Goal: Task Accomplishment & Management: Complete application form

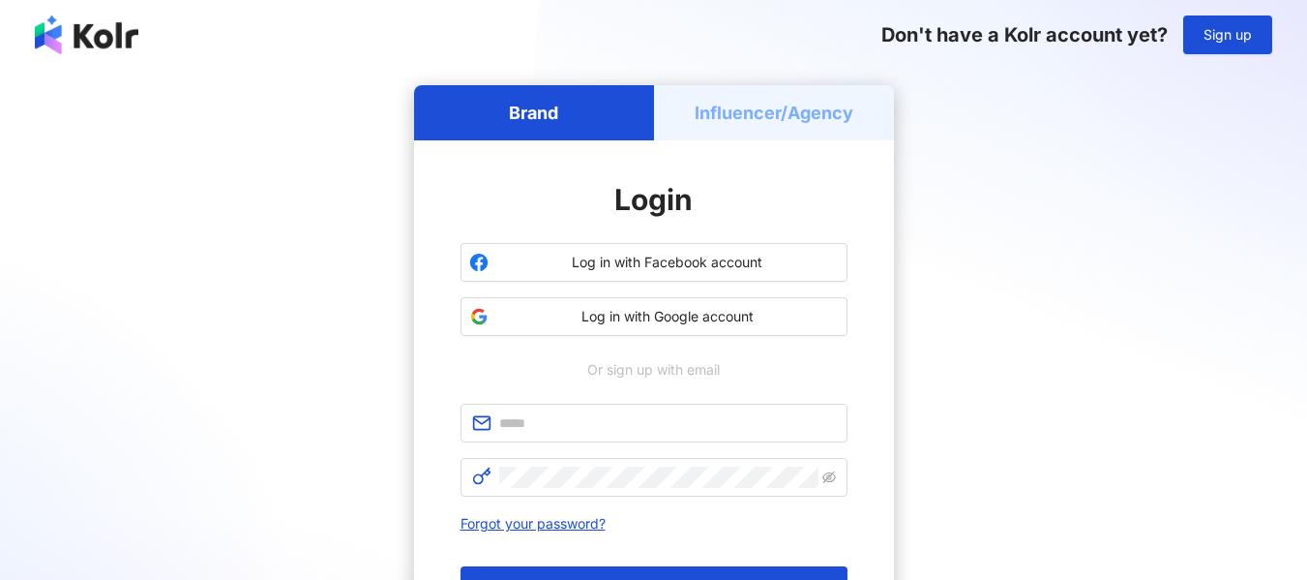
click at [715, 124] on h5 "Influencer/Agency" at bounding box center [774, 113] width 159 height 24
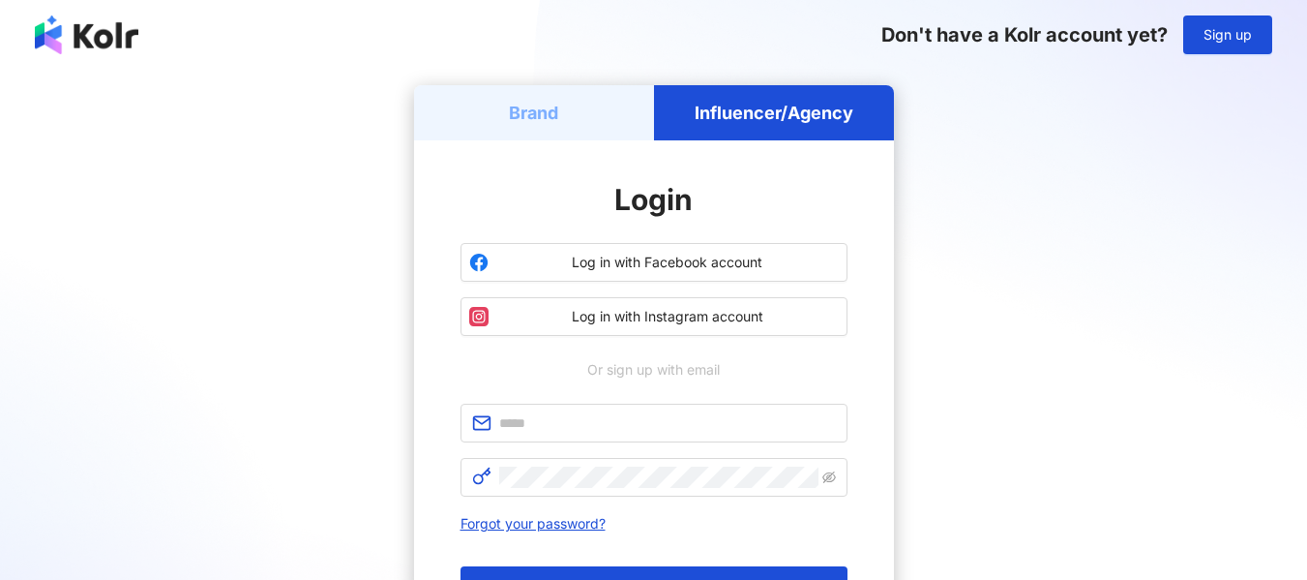
click at [602, 118] on div "Brand" at bounding box center [534, 112] width 240 height 55
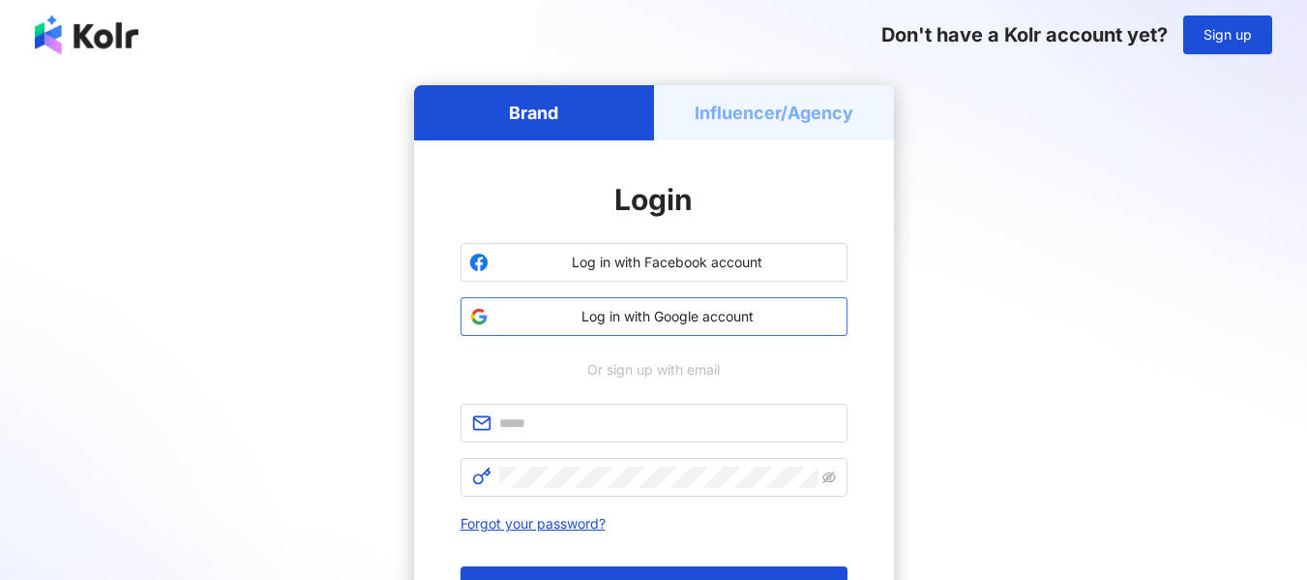
click at [668, 326] on button "Log in with Google account" at bounding box center [654, 316] width 387 height 39
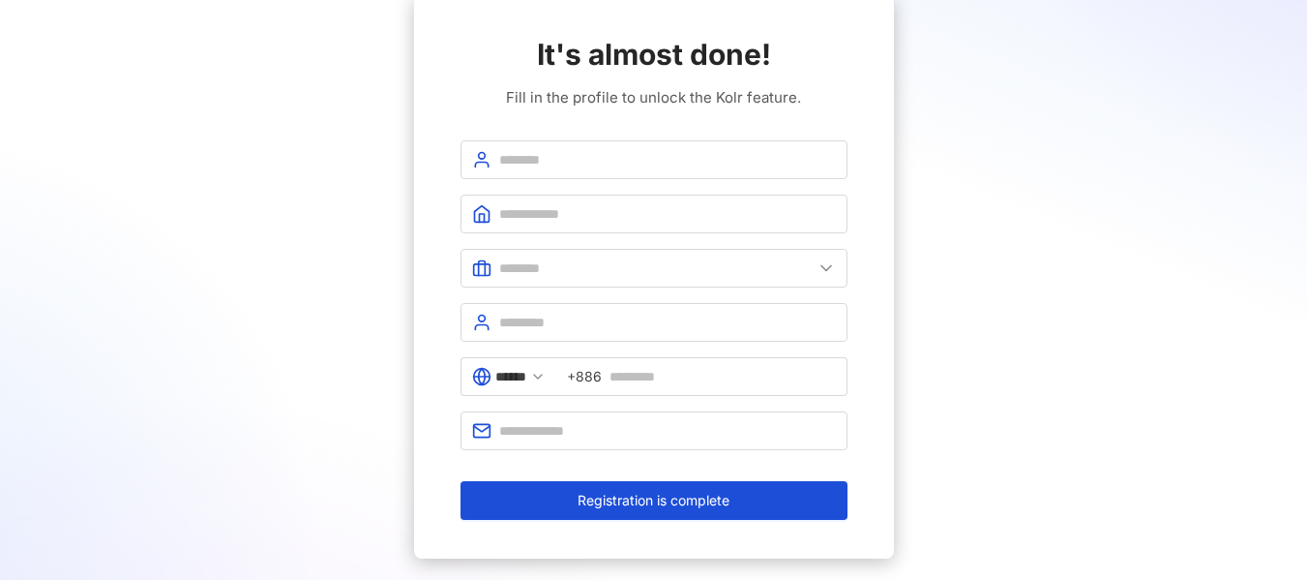
scroll to position [91, 0]
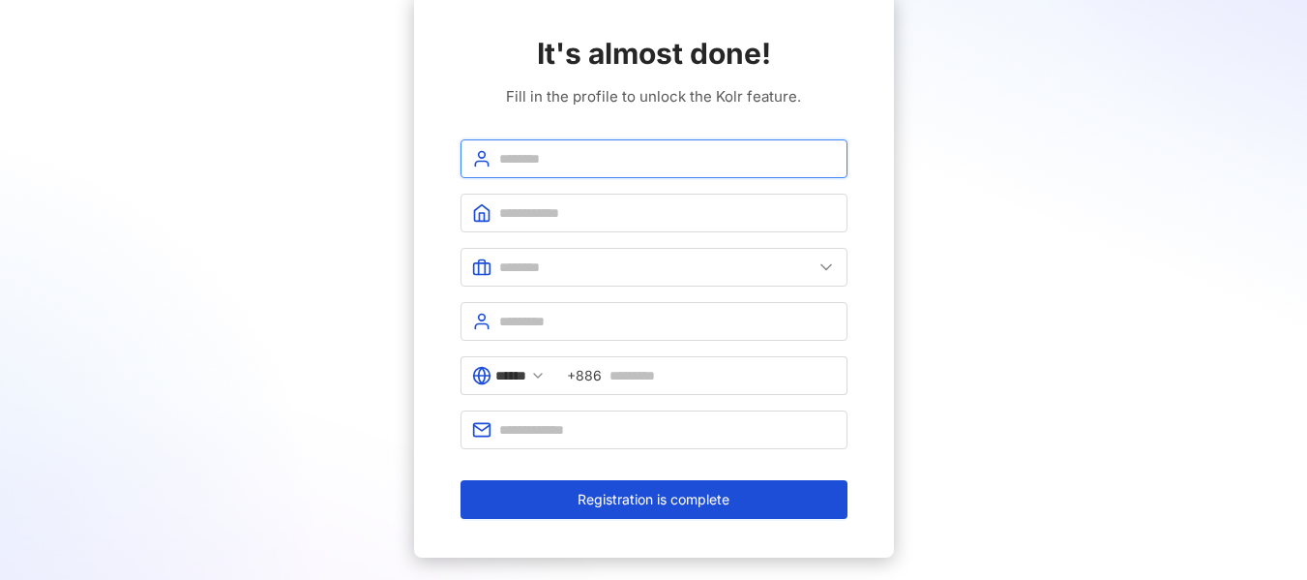
click at [633, 151] on input "text" at bounding box center [667, 158] width 337 height 21
type input "**"
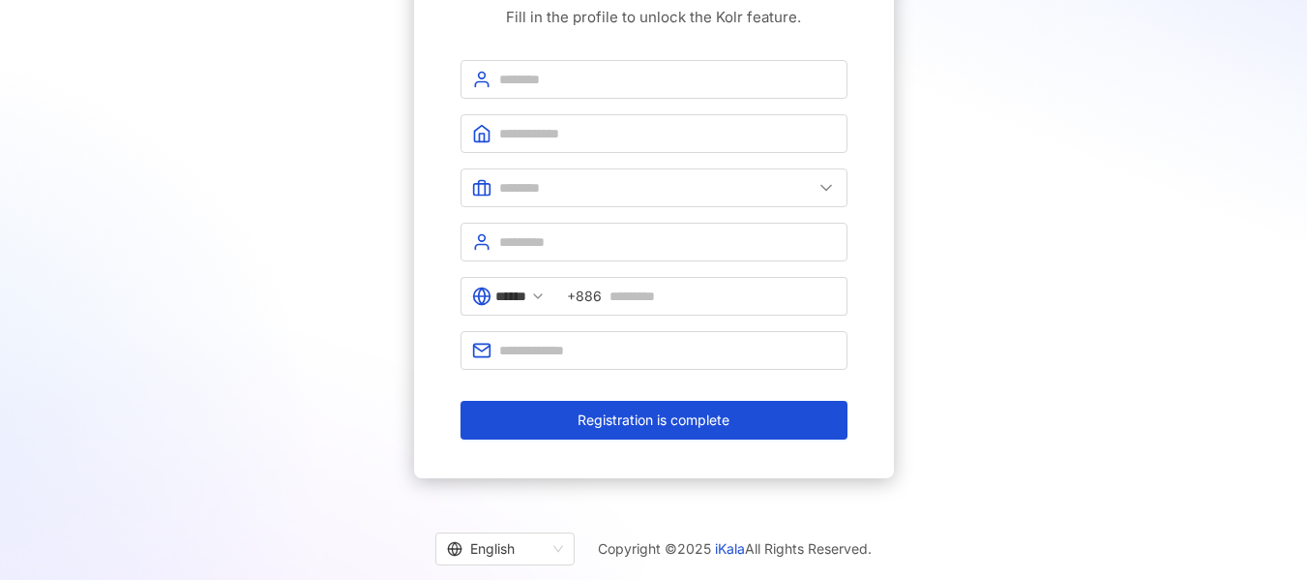
scroll to position [171, 0]
